Goal: Browse casually

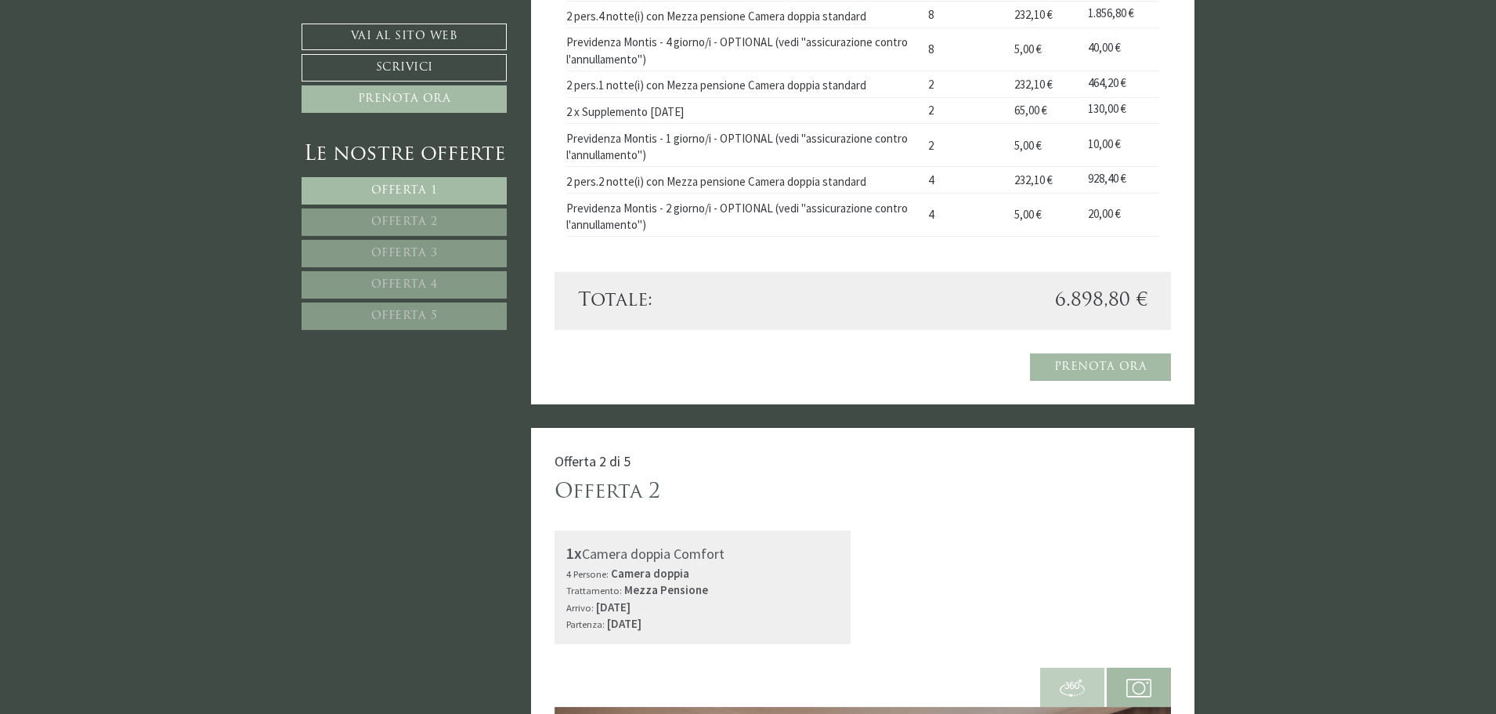
scroll to position [1446, 0]
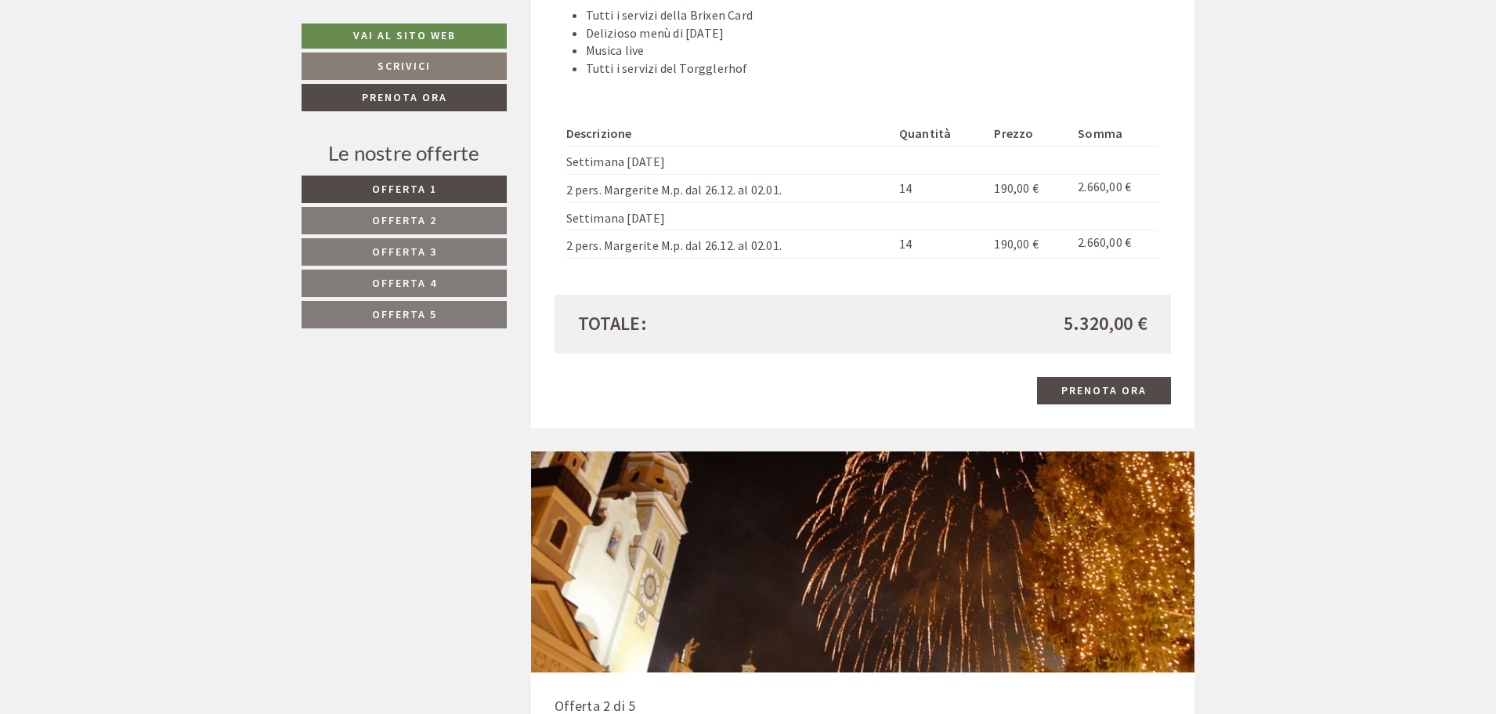
scroll to position [1981, 0]
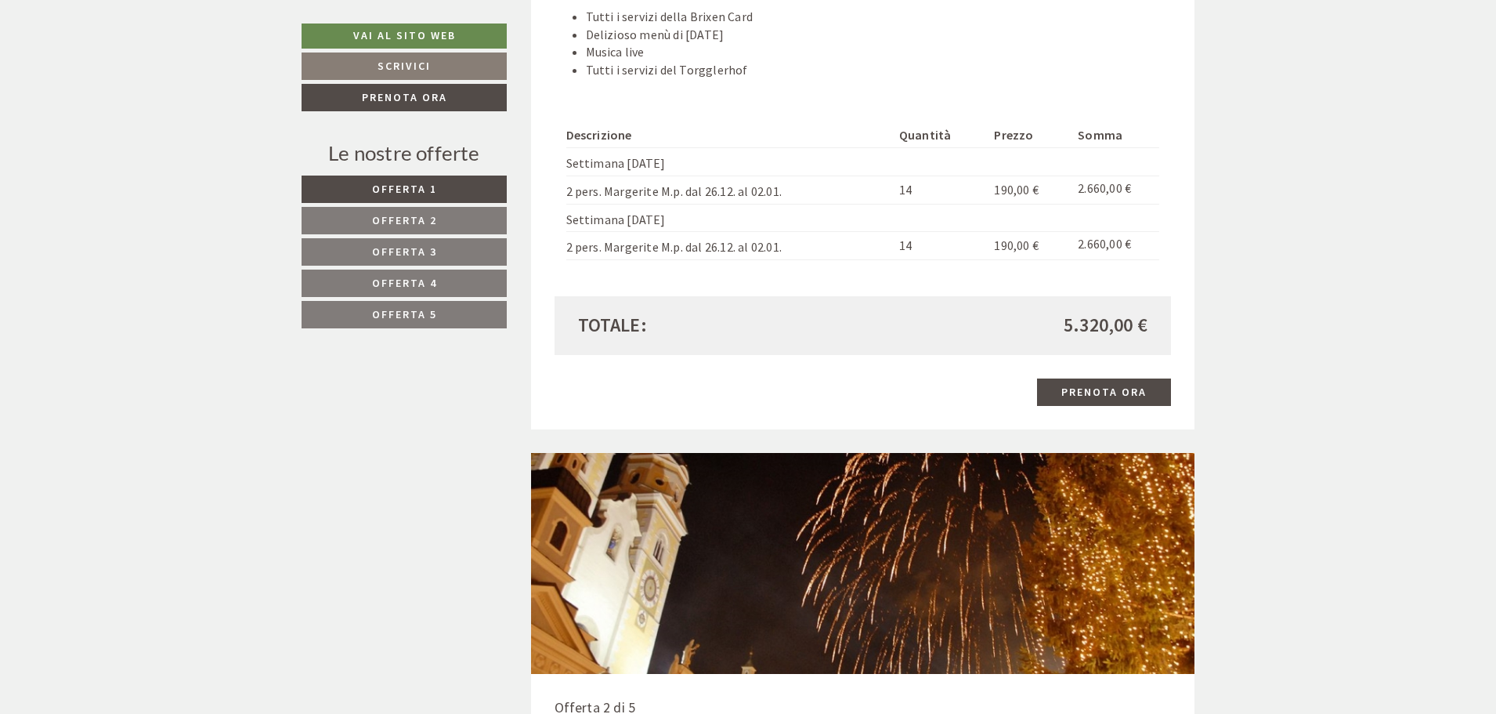
click at [937, 459] on img at bounding box center [863, 564] width 664 height 222
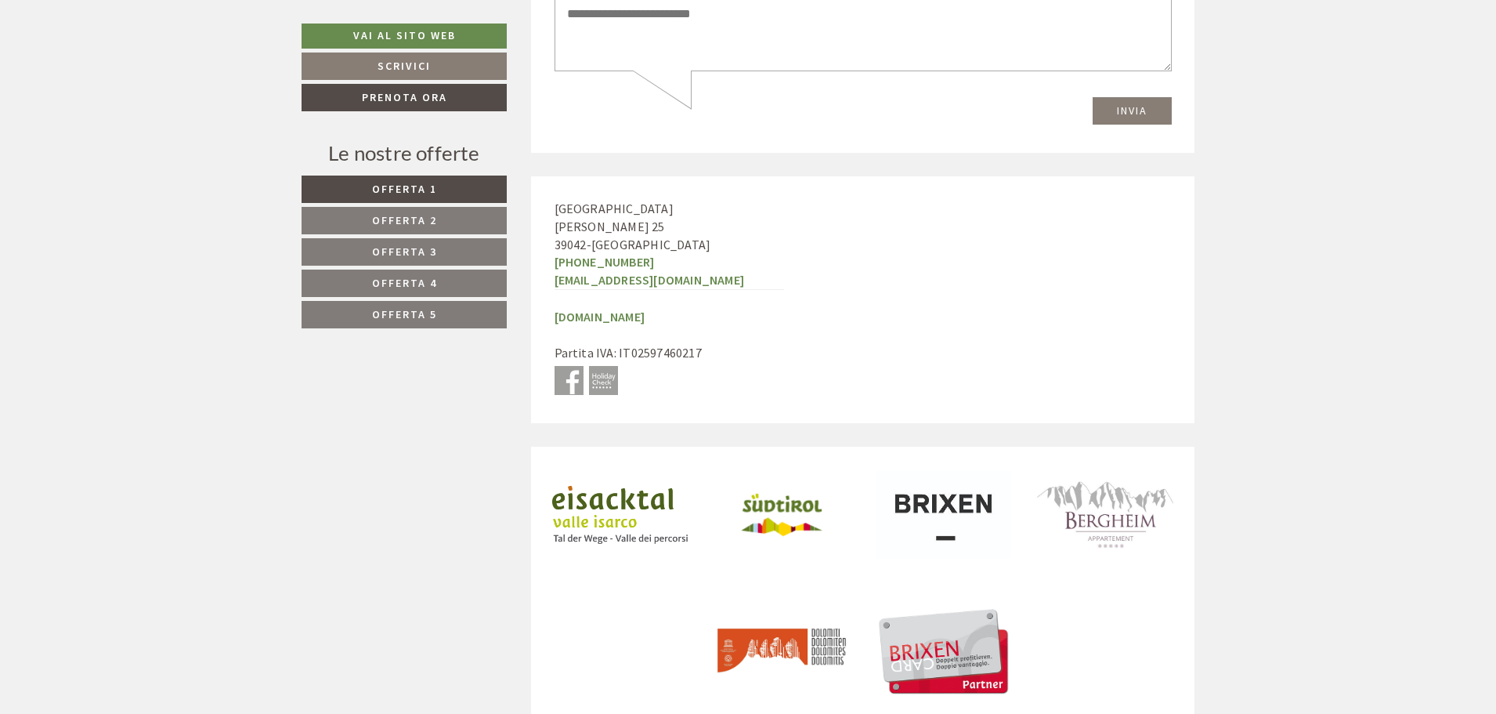
scroll to position [8088, 0]
